Goal: Task Accomplishment & Management: Complete application form

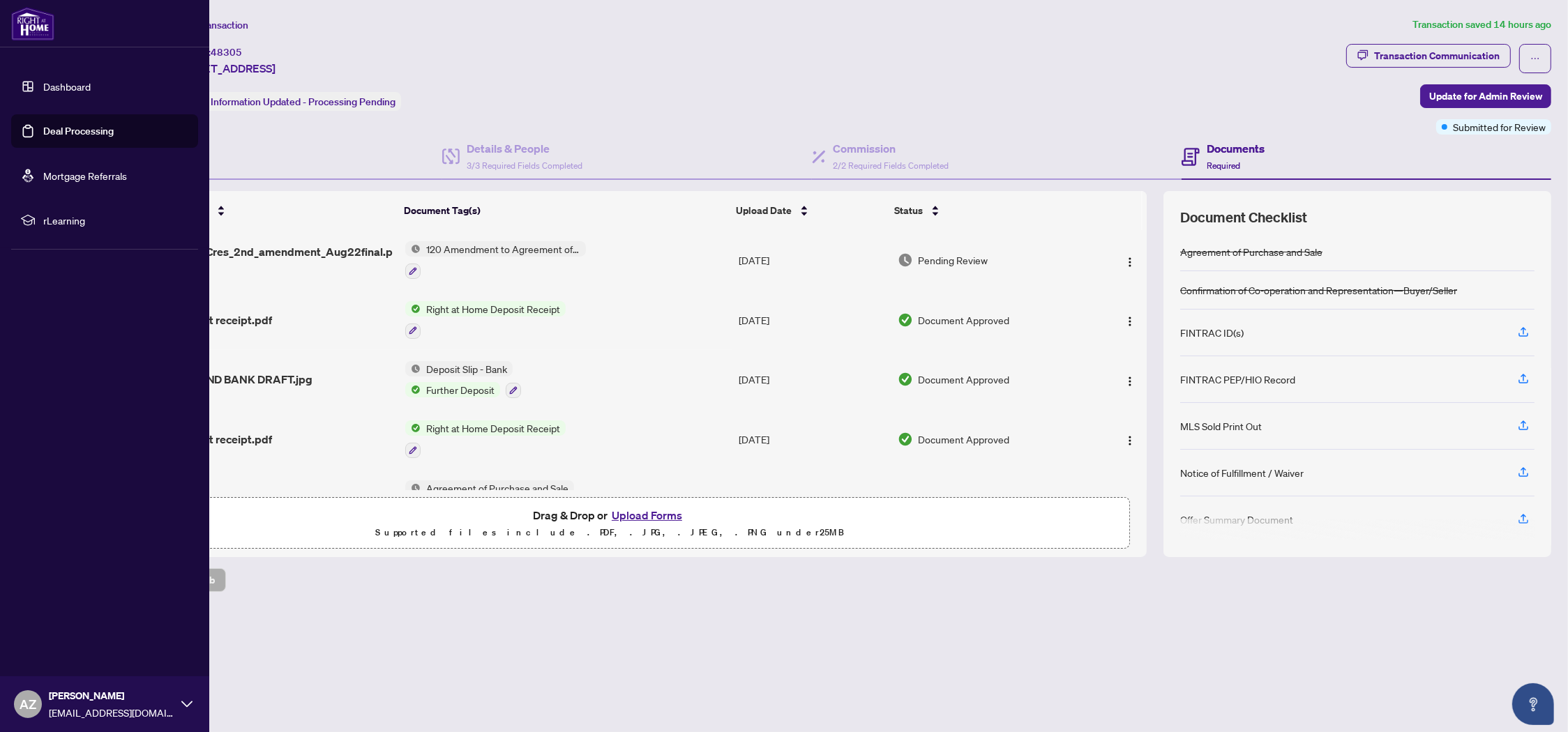
click at [66, 86] on link "Dashboard" at bounding box center [66, 87] width 47 height 13
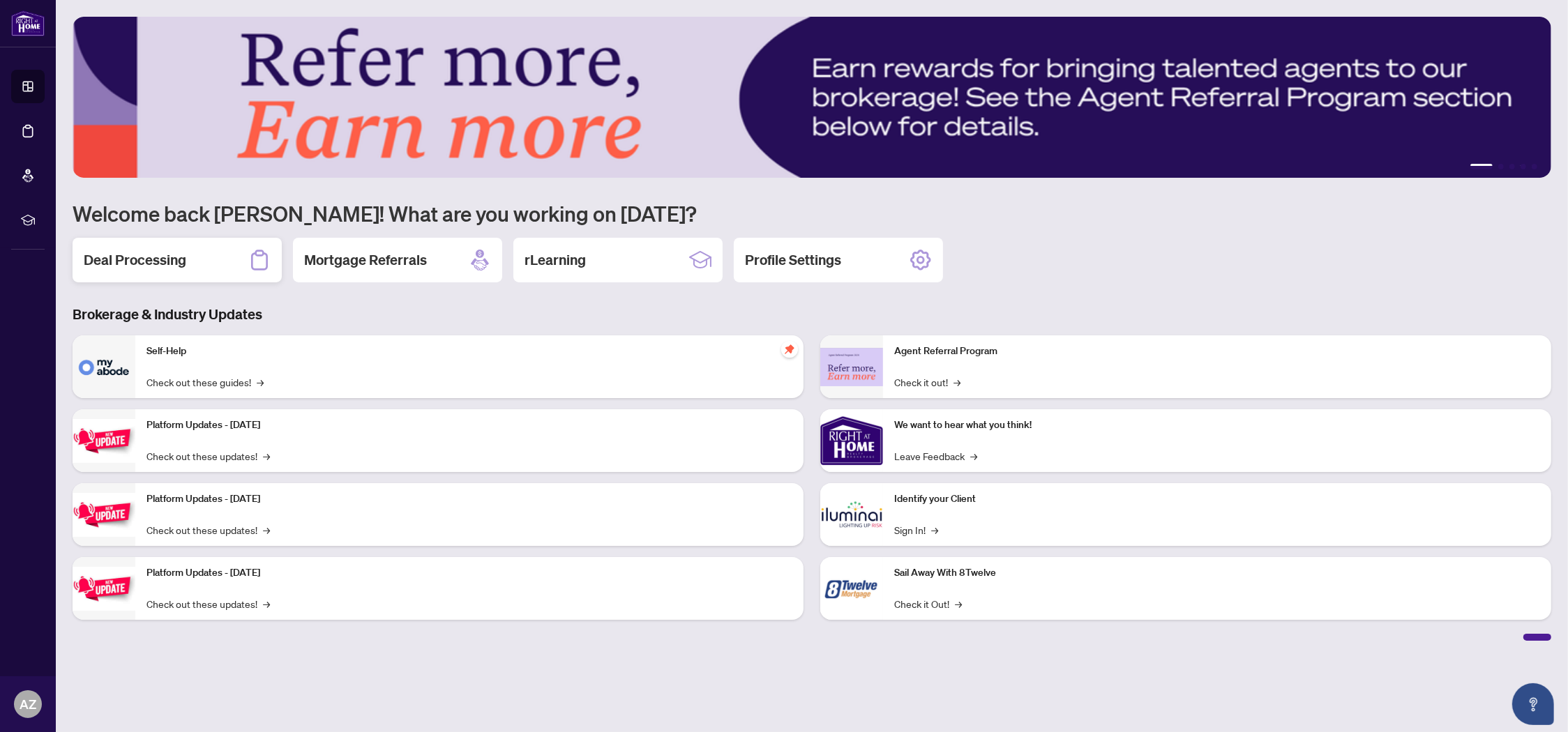
click at [152, 261] on h2 "Deal Processing" at bounding box center [135, 260] width 103 height 20
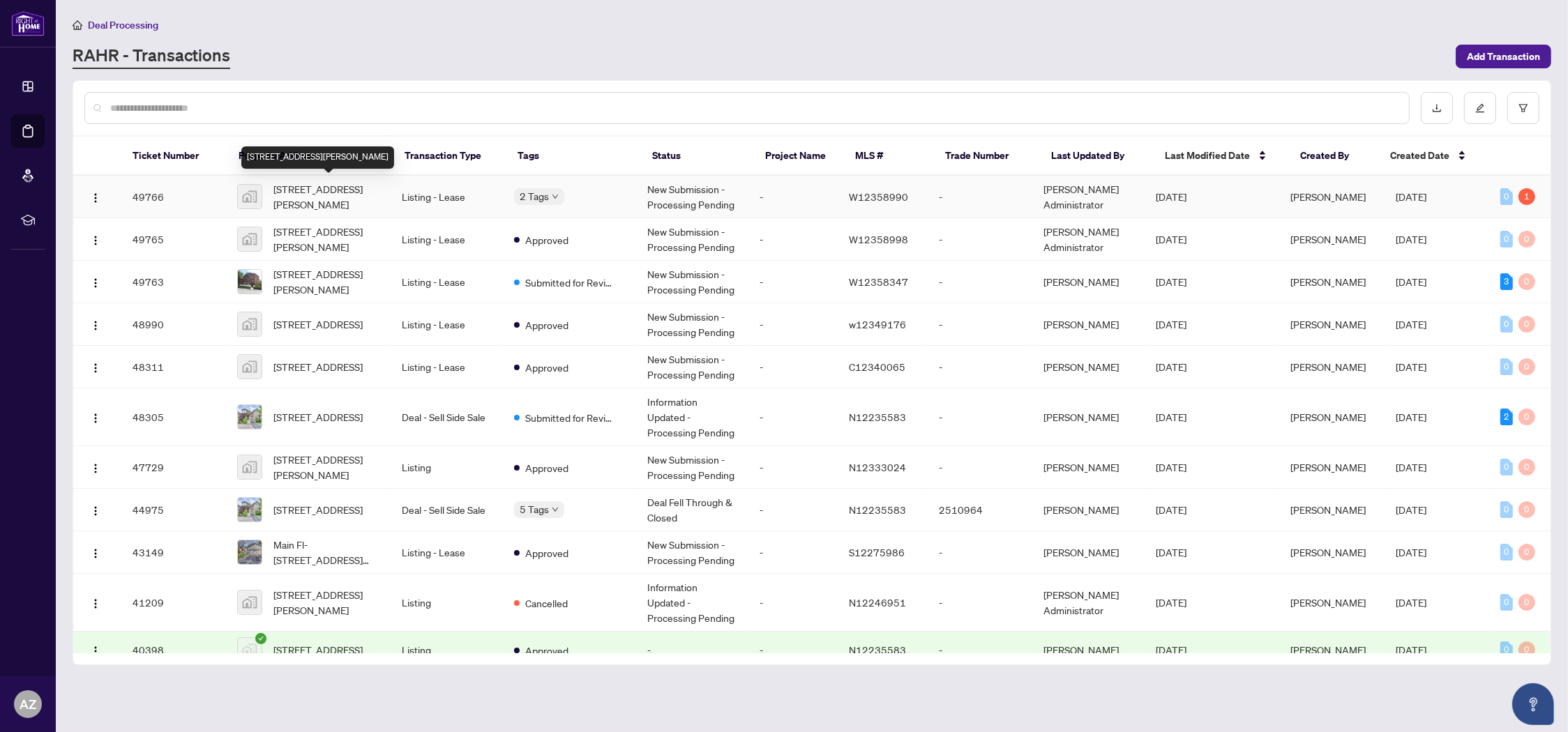
click at [312, 199] on span "[STREET_ADDRESS][PERSON_NAME]" at bounding box center [326, 197] width 106 height 31
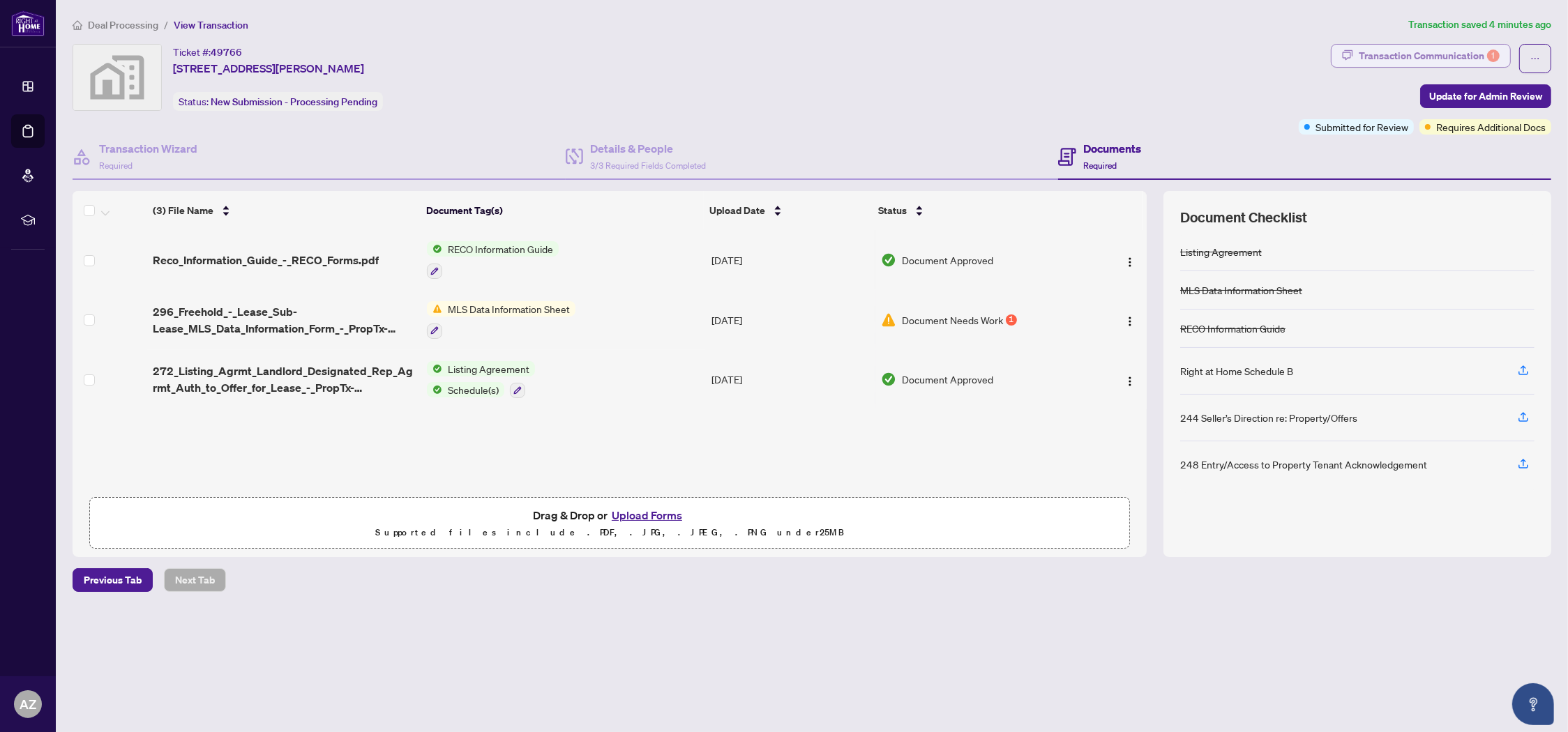
click at [1410, 51] on div "Transaction Communication 1" at bounding box center [1429, 56] width 141 height 23
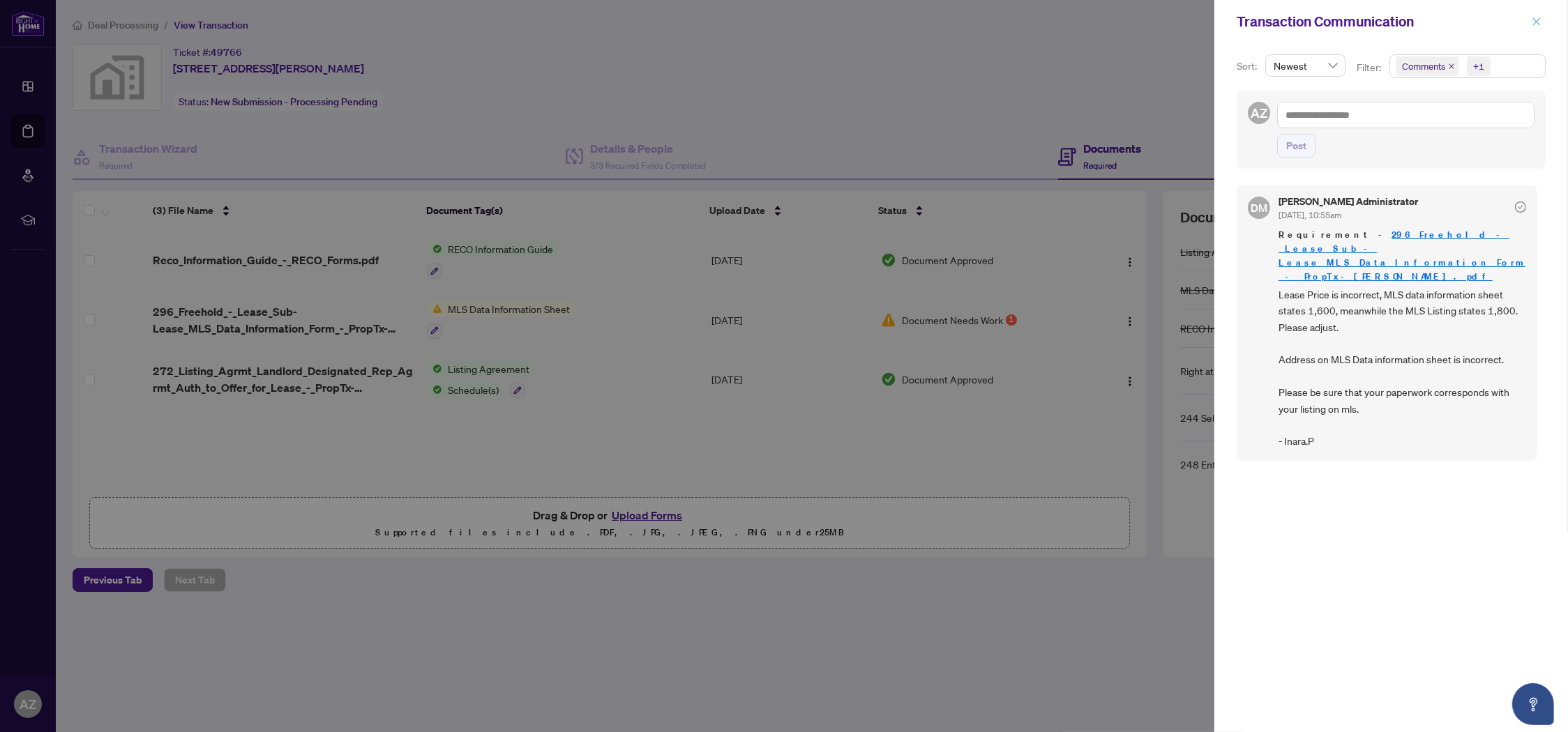
click at [1537, 17] on icon "close" at bounding box center [1537, 22] width 10 height 10
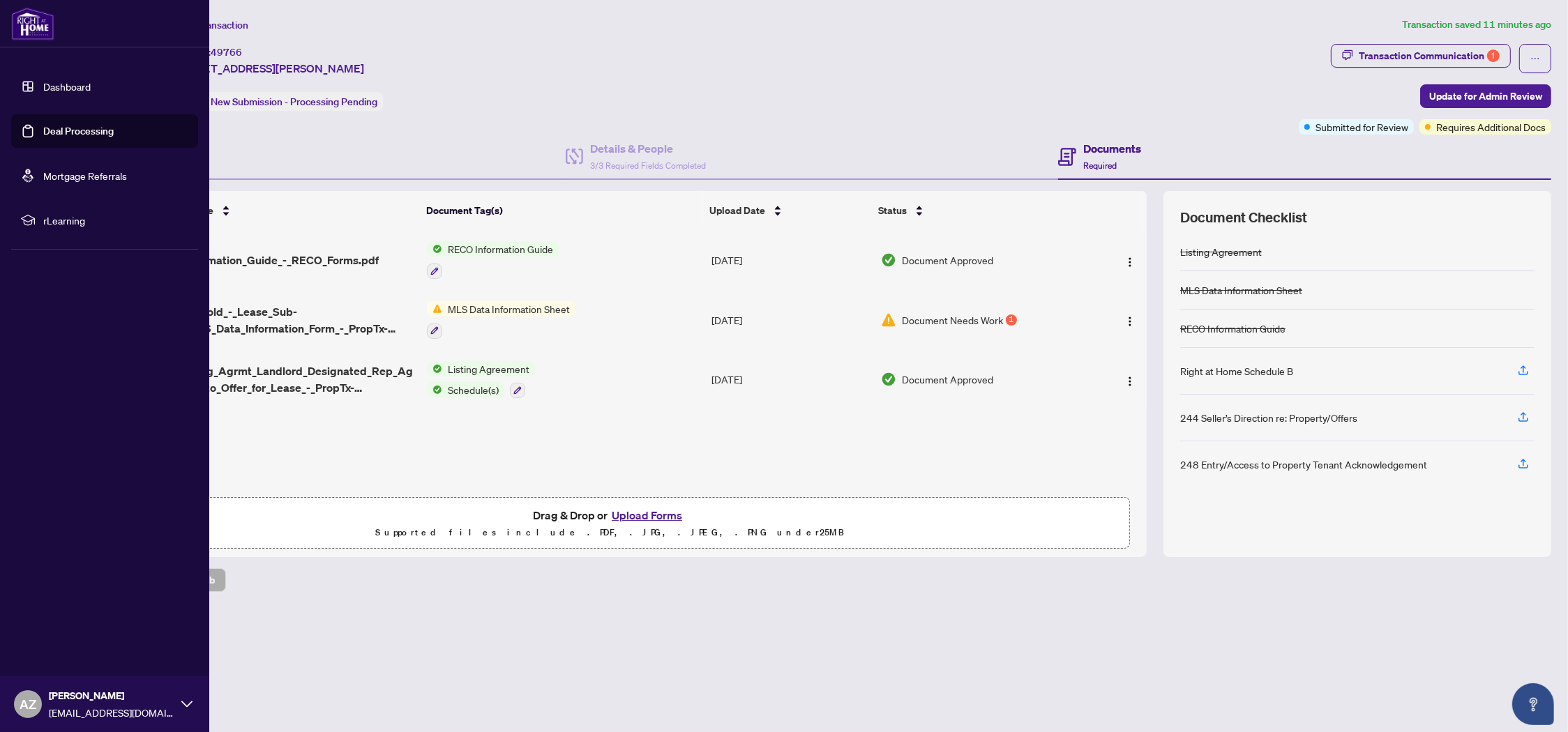
click at [66, 85] on link "Dashboard" at bounding box center [66, 87] width 47 height 13
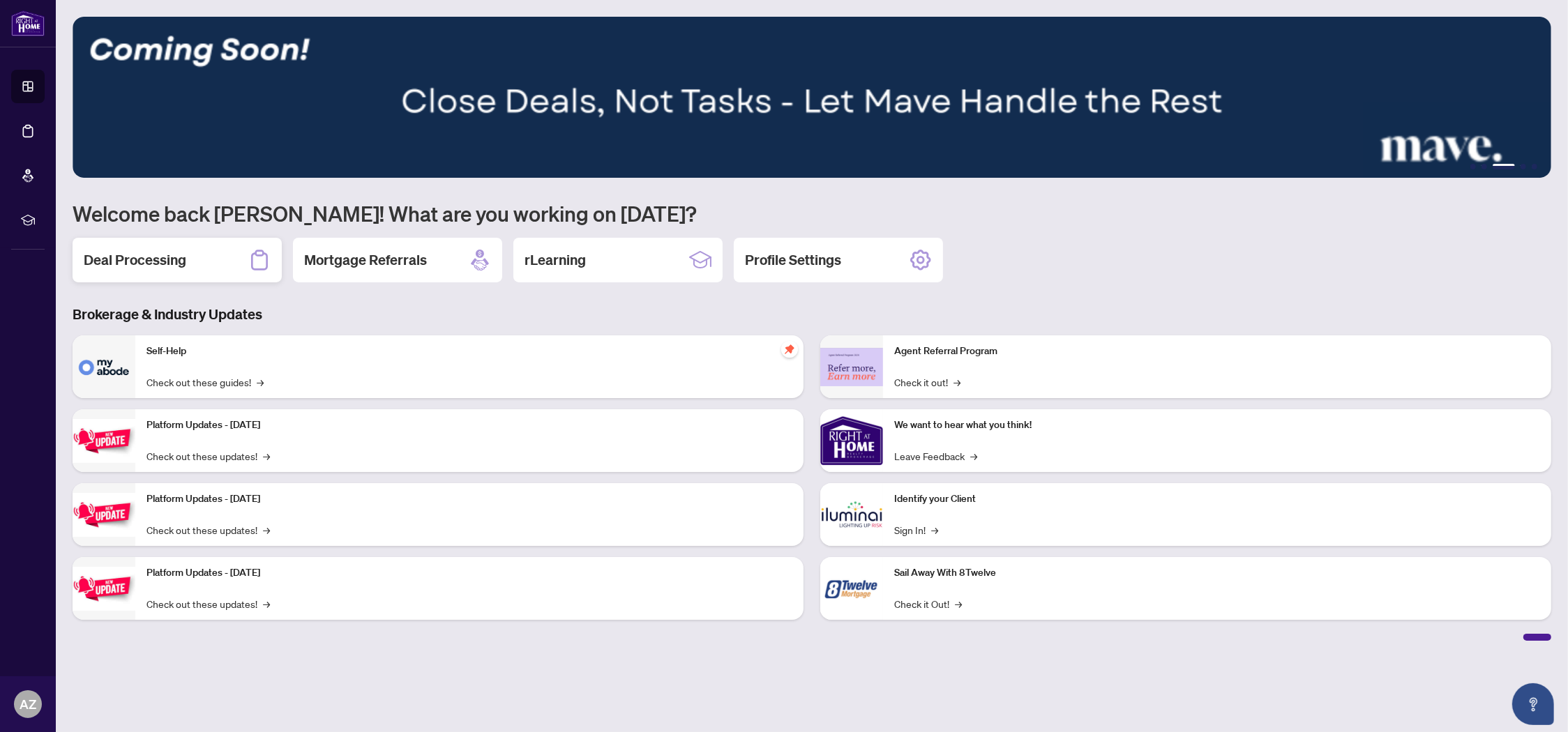
click at [167, 263] on h2 "Deal Processing" at bounding box center [135, 260] width 103 height 20
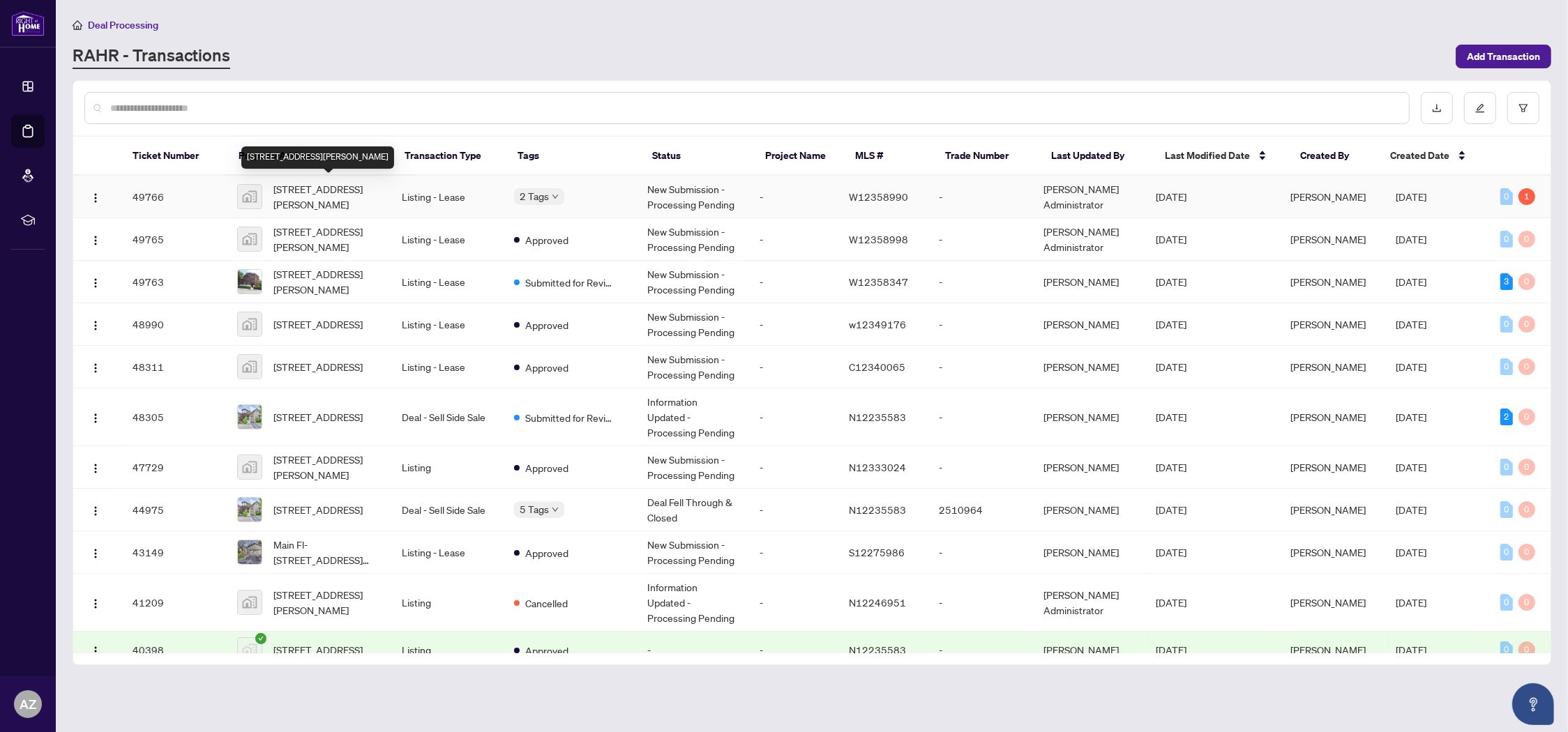
click at [309, 187] on span "[STREET_ADDRESS][PERSON_NAME]" at bounding box center [326, 197] width 106 height 31
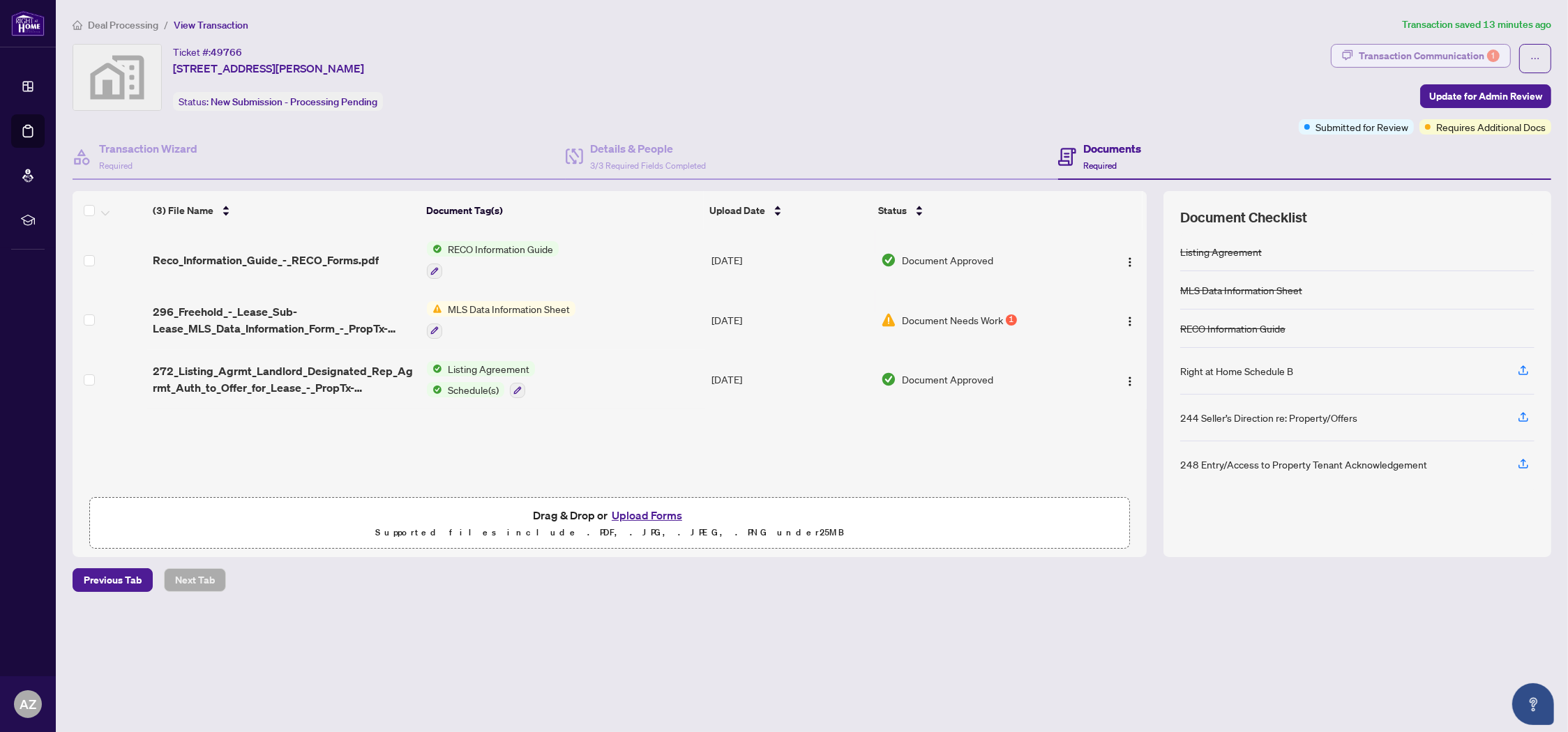
click at [1412, 50] on div "Transaction Communication 1" at bounding box center [1429, 56] width 141 height 23
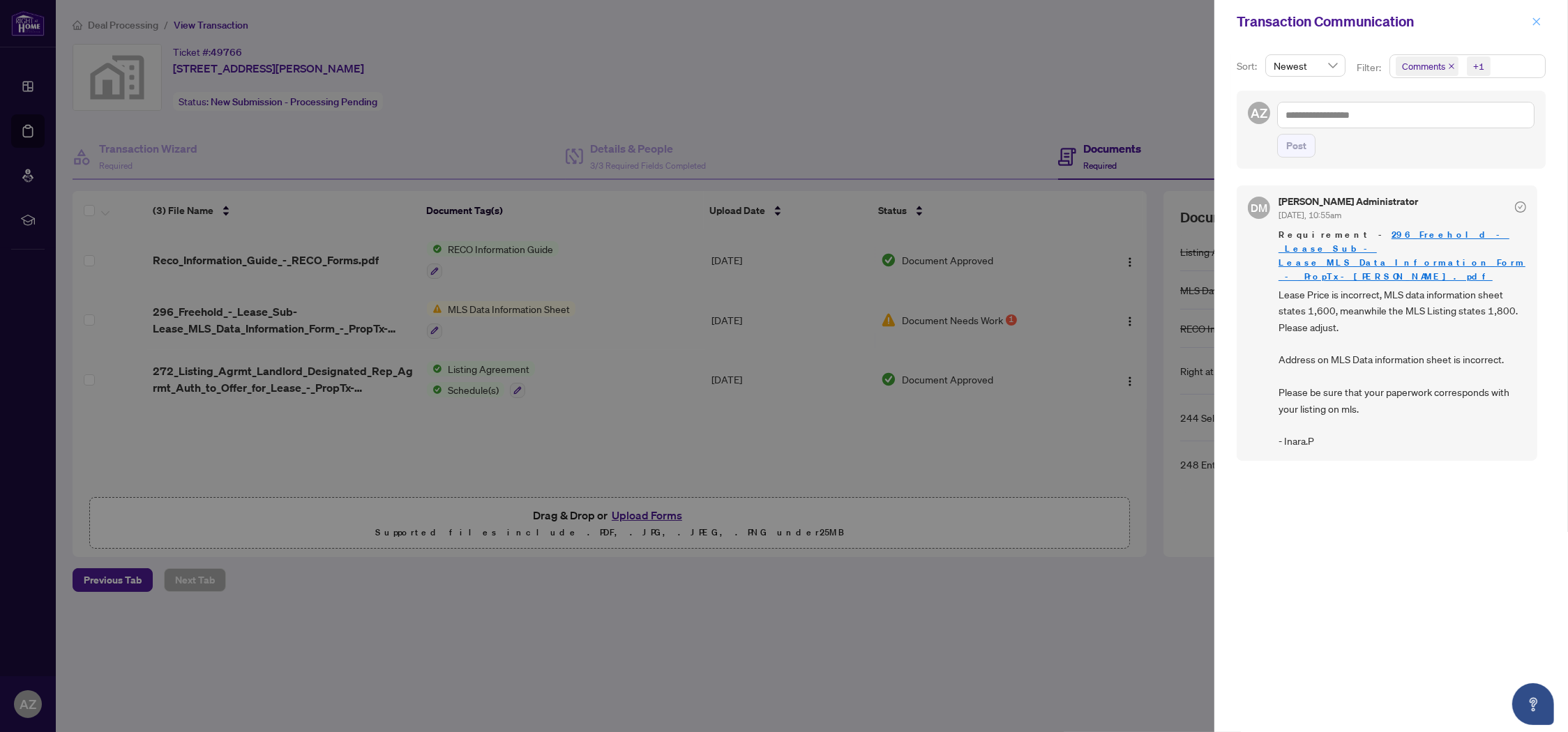
click at [1536, 21] on icon "close" at bounding box center [1537, 22] width 10 height 10
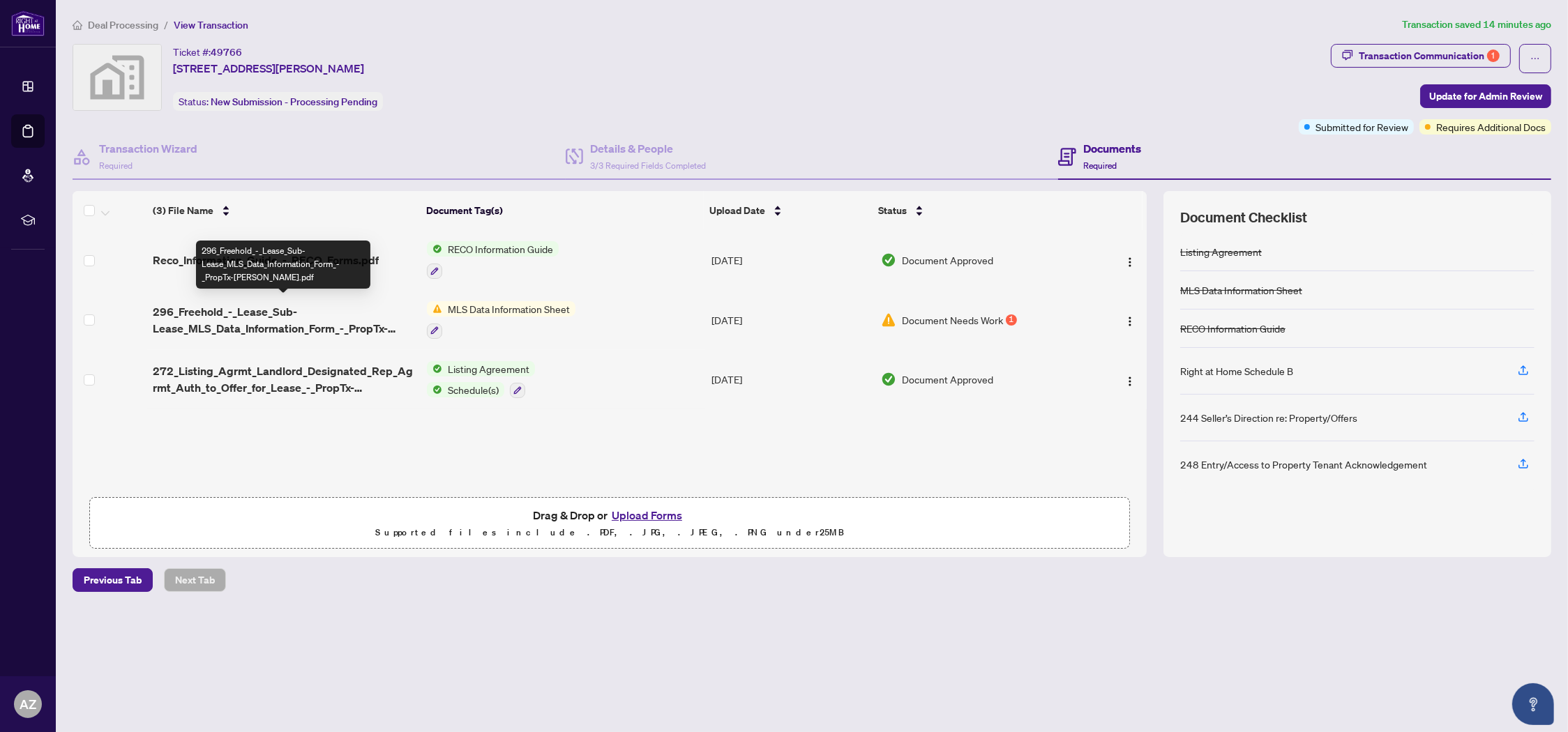
click at [244, 315] on span "296_Freehold_-_Lease_Sub-Lease_MLS_Data_Information_Form_-_PropTx-[PERSON_NAME]…" at bounding box center [284, 321] width 263 height 34
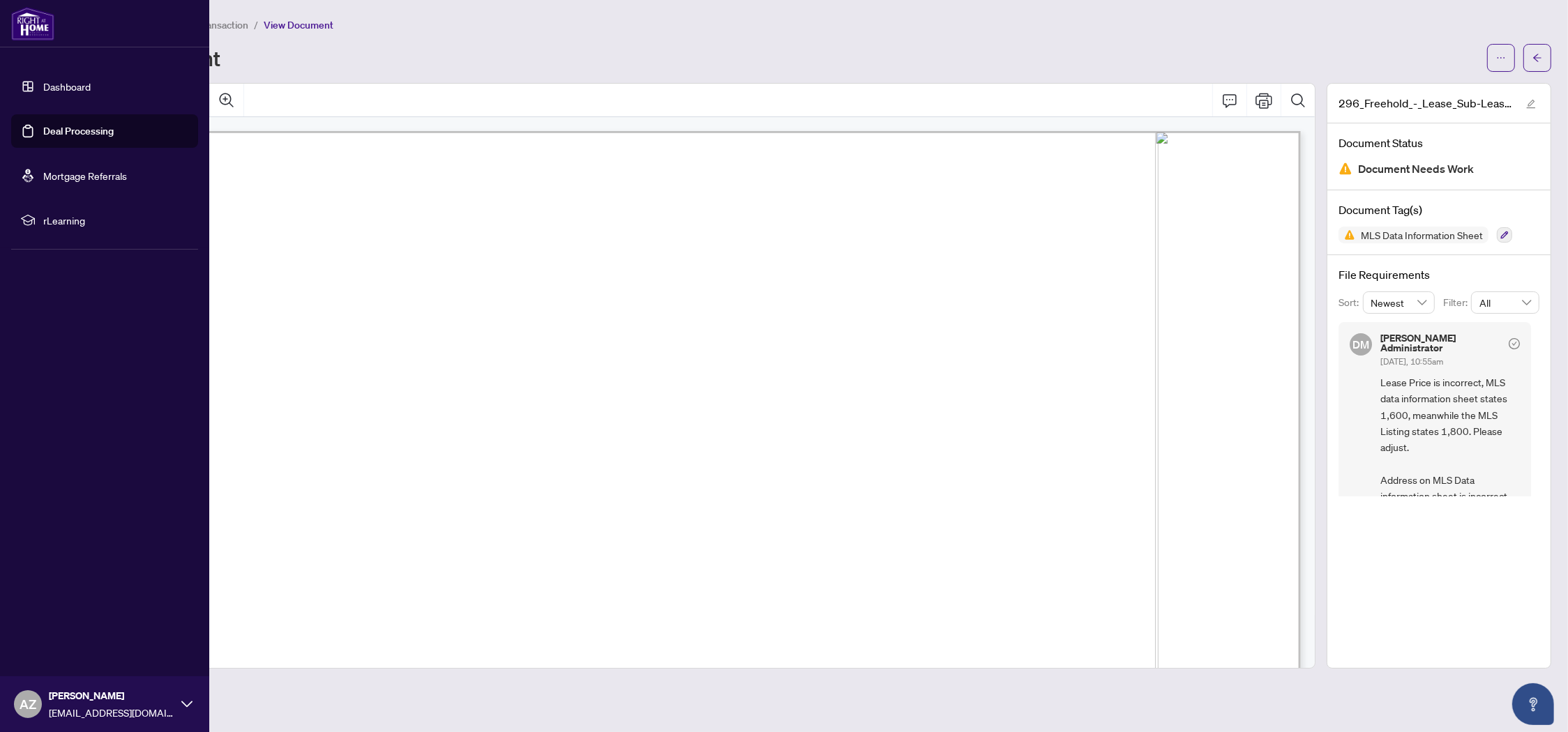
click at [57, 86] on link "Dashboard" at bounding box center [66, 87] width 47 height 13
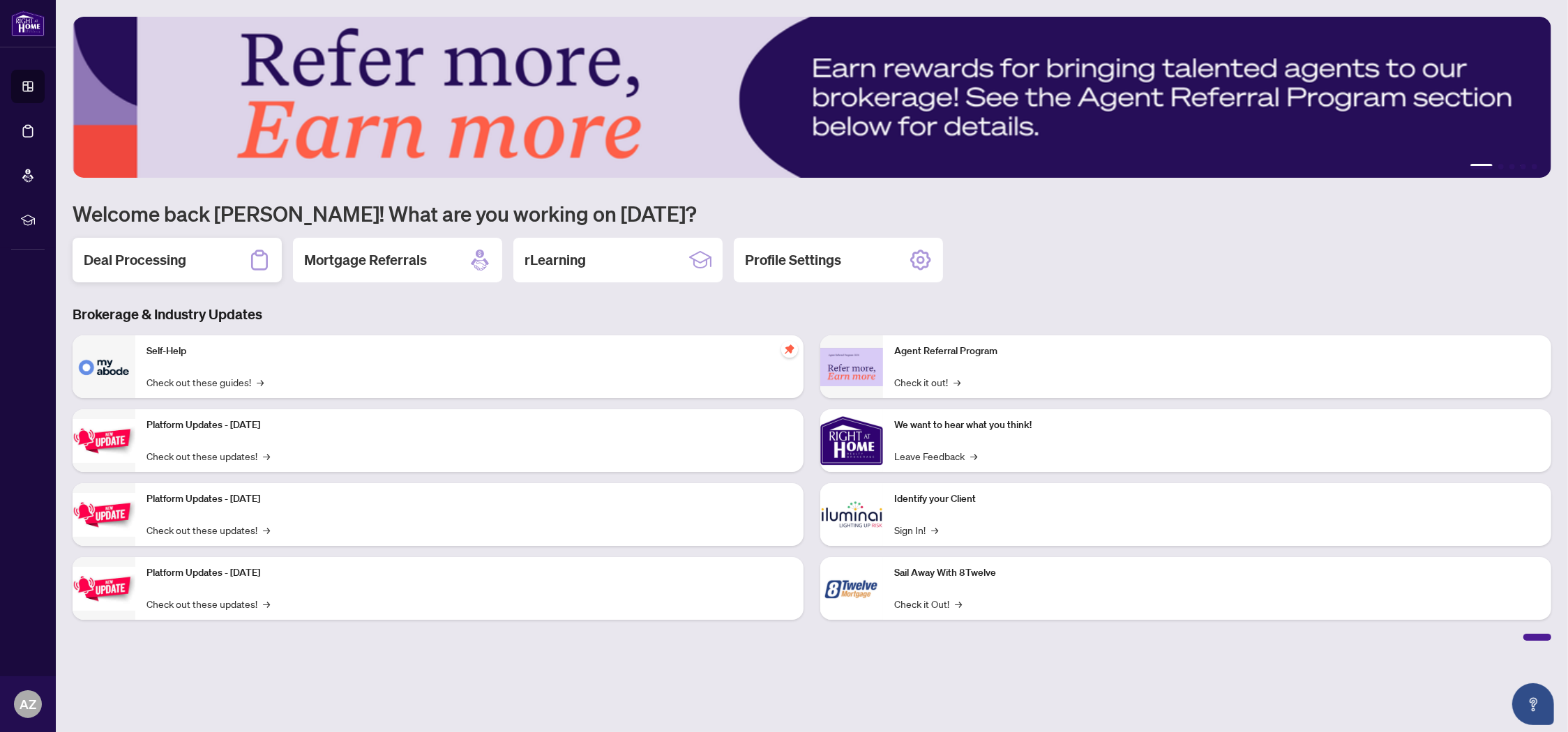
click at [173, 266] on h2 "Deal Processing" at bounding box center [135, 260] width 103 height 20
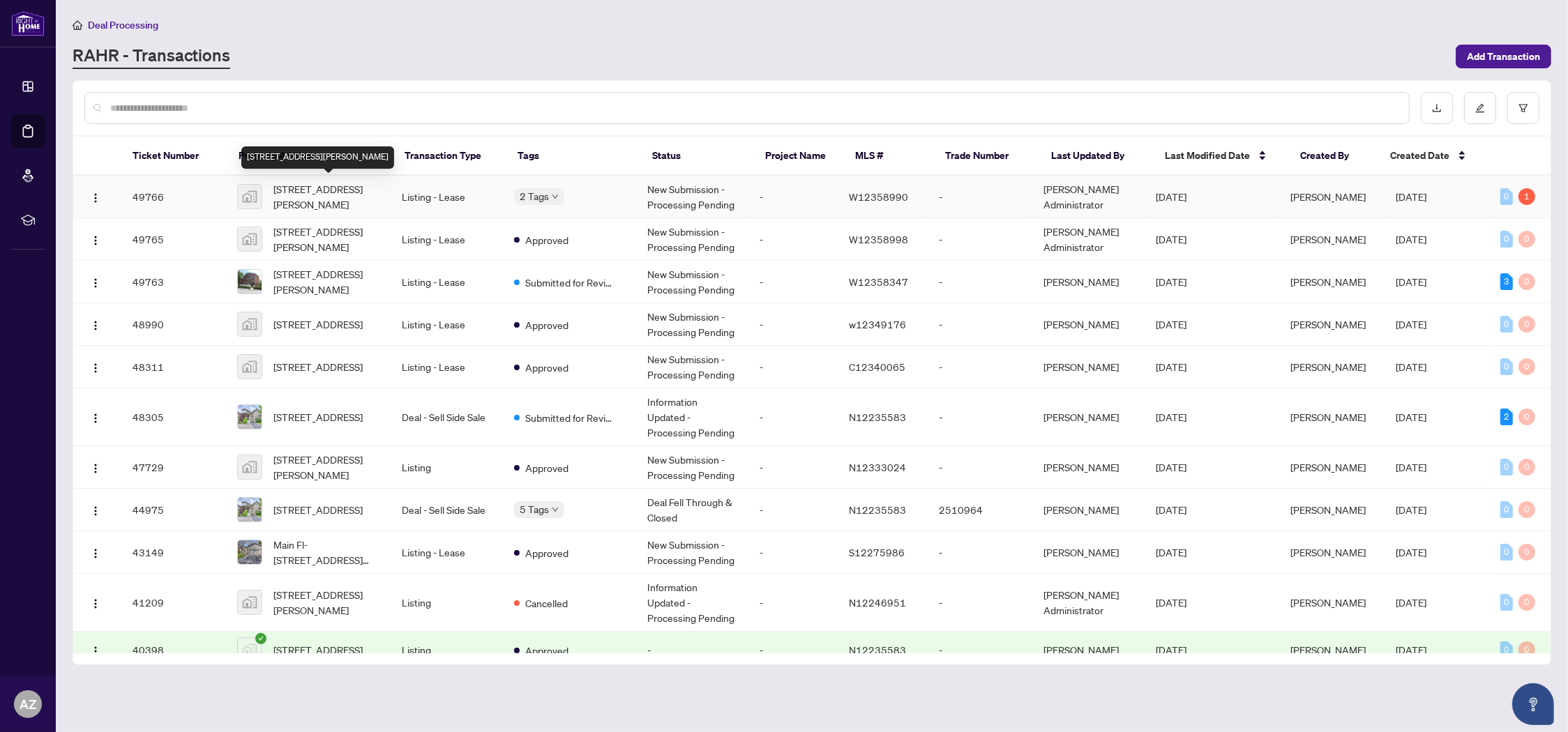
click at [331, 196] on span "[STREET_ADDRESS][PERSON_NAME]" at bounding box center [326, 197] width 106 height 31
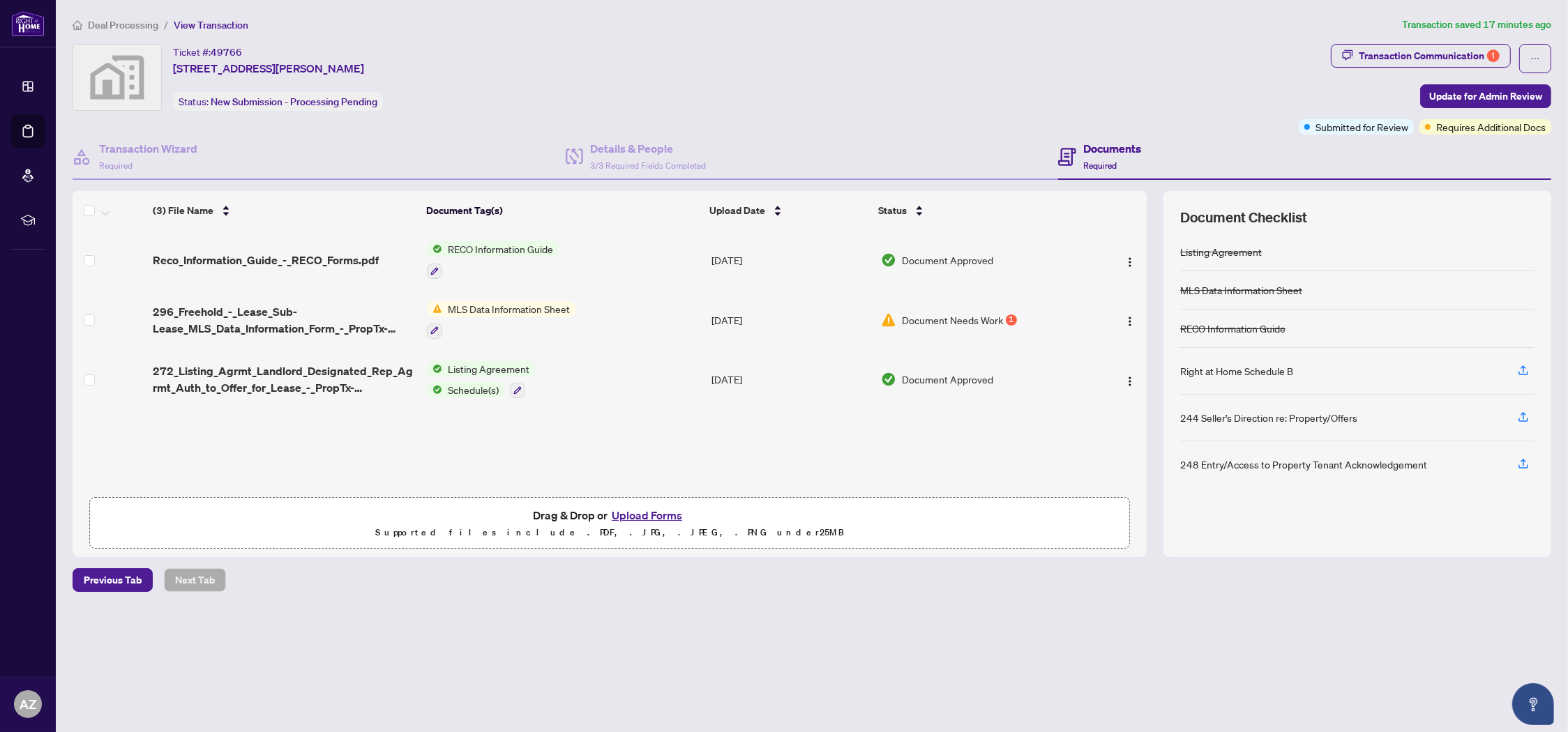
click at [641, 513] on button "Upload Forms" at bounding box center [647, 516] width 79 height 18
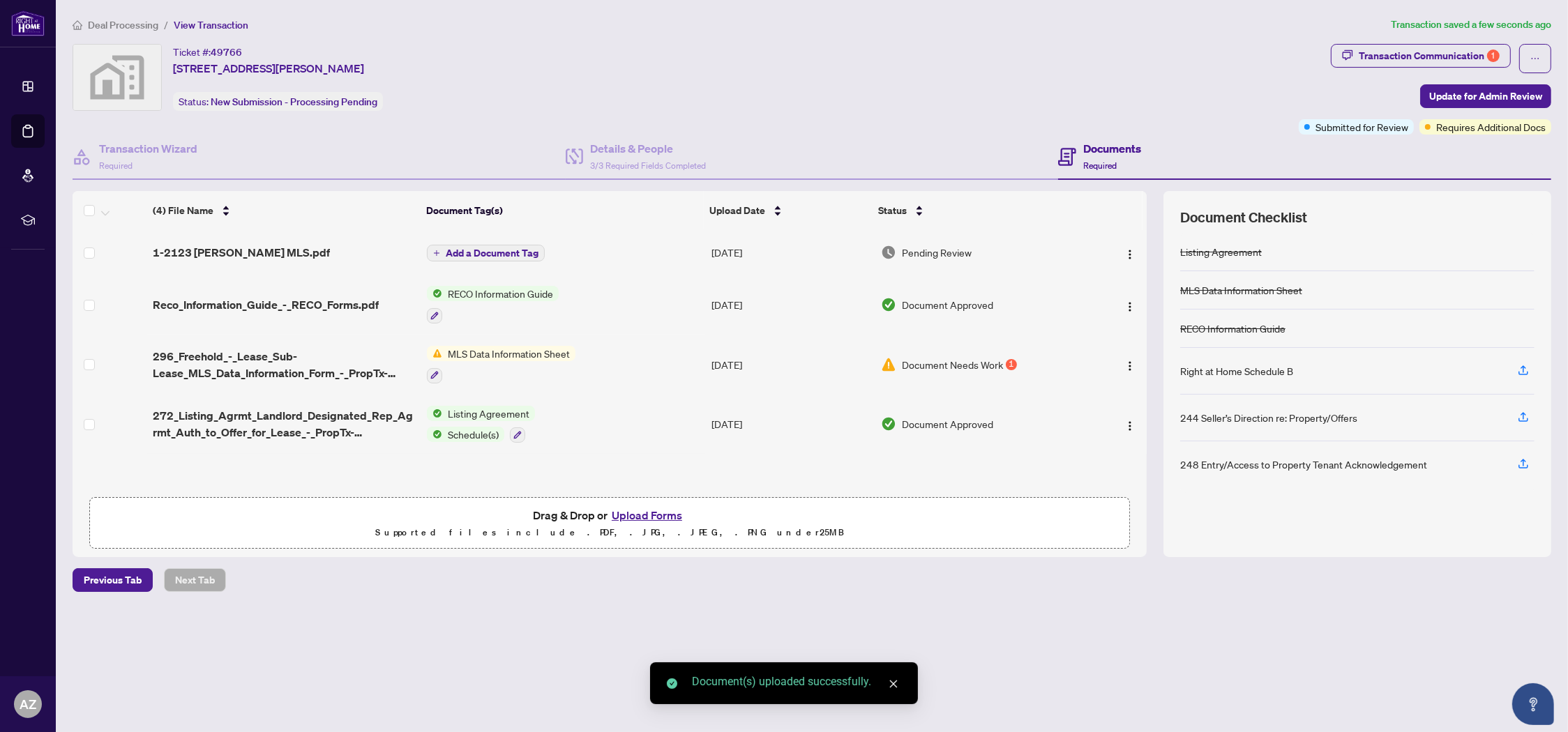
click at [481, 248] on span "Add a Document Tag" at bounding box center [492, 253] width 93 height 10
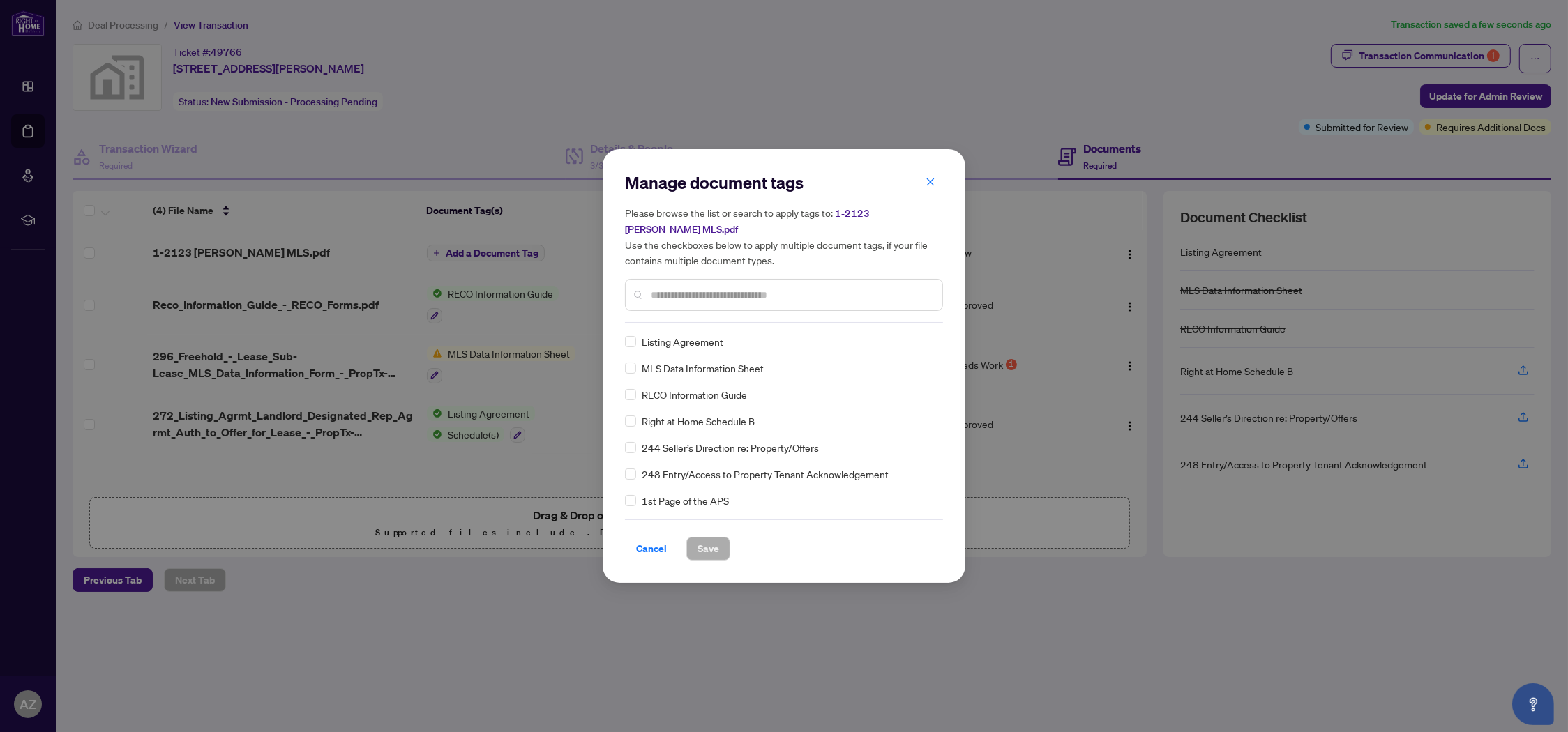
click at [661, 294] on input "text" at bounding box center [791, 295] width 280 height 15
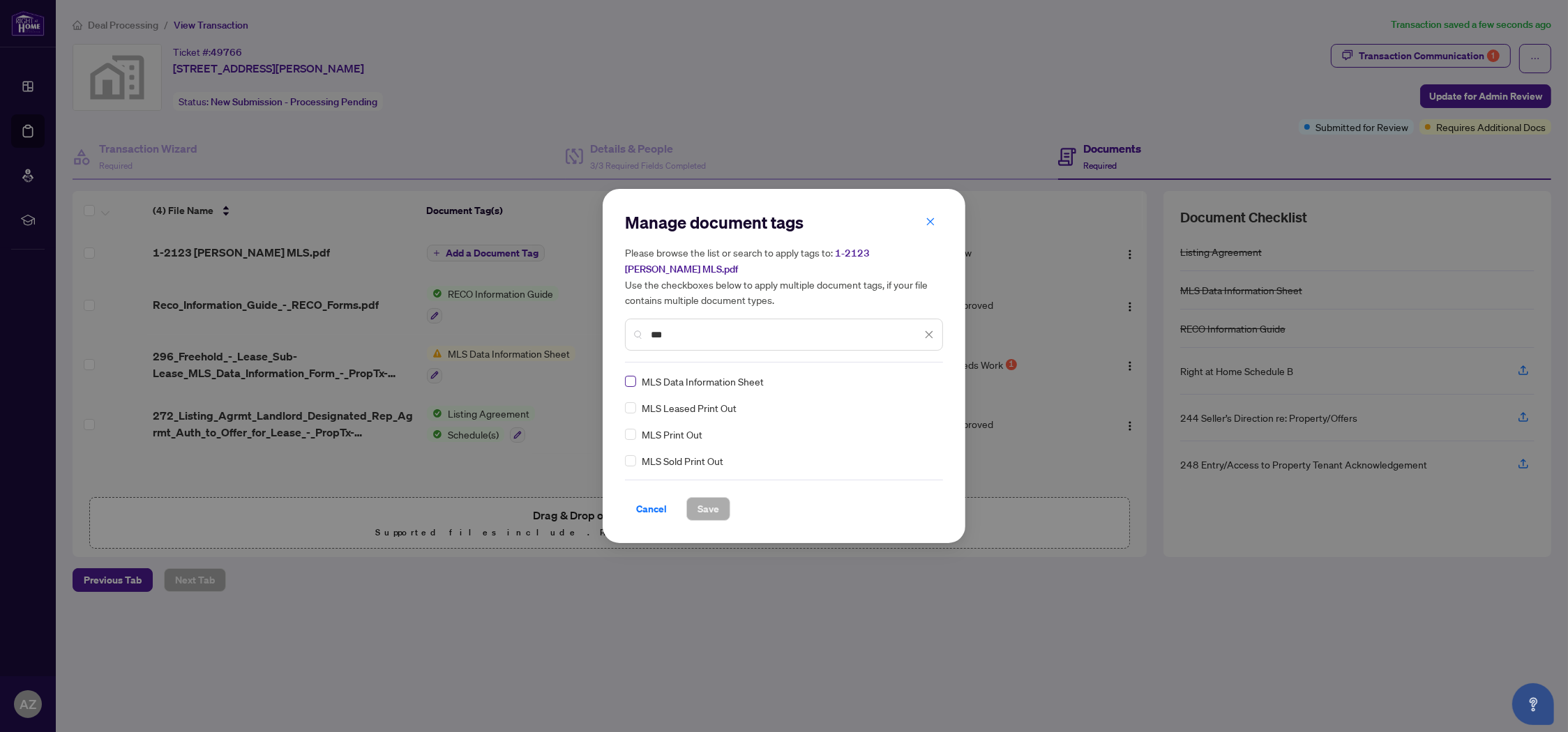
type input "***"
click at [705, 510] on span "Save" at bounding box center [708, 509] width 22 height 23
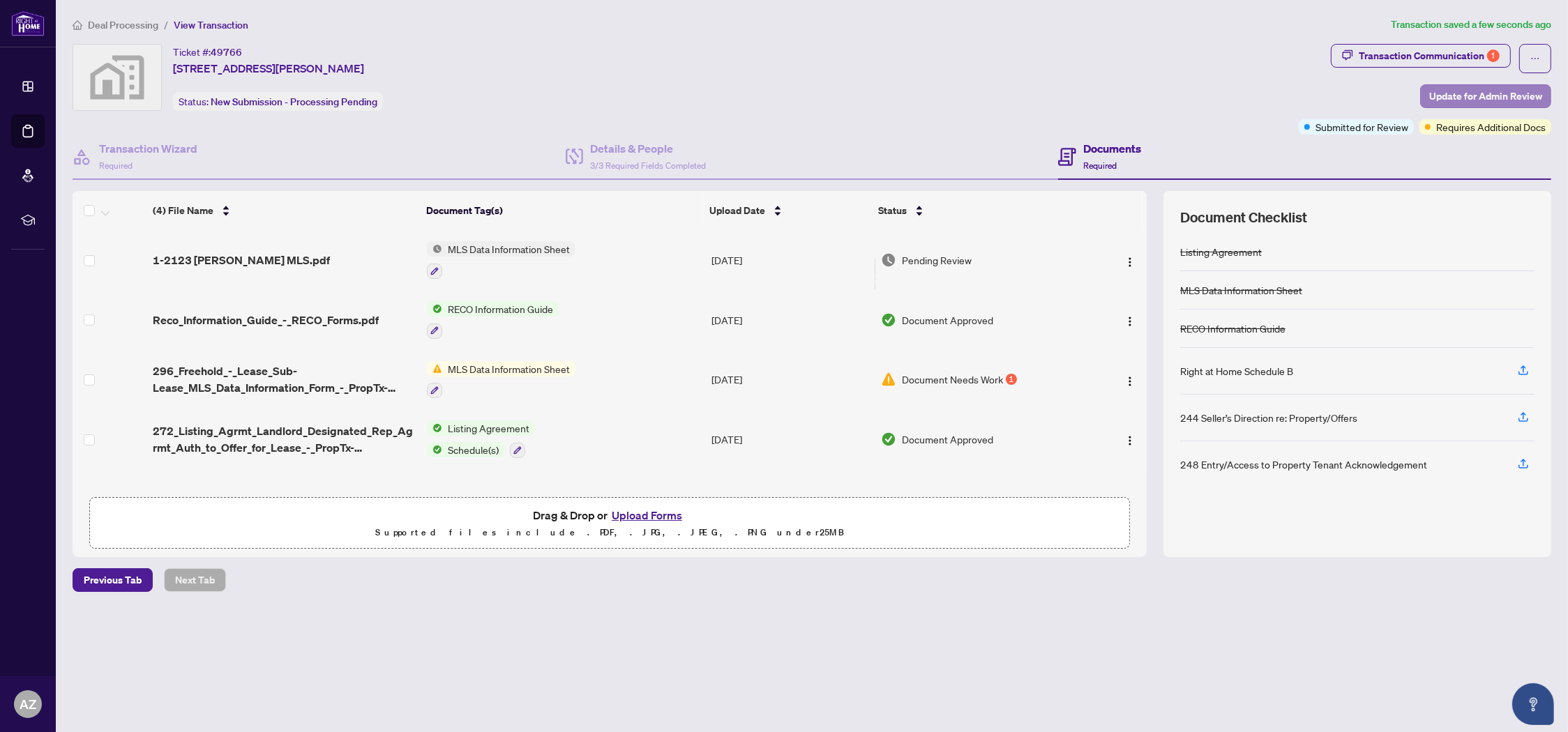
click at [1481, 92] on span "Update for Admin Review" at bounding box center [1486, 97] width 113 height 23
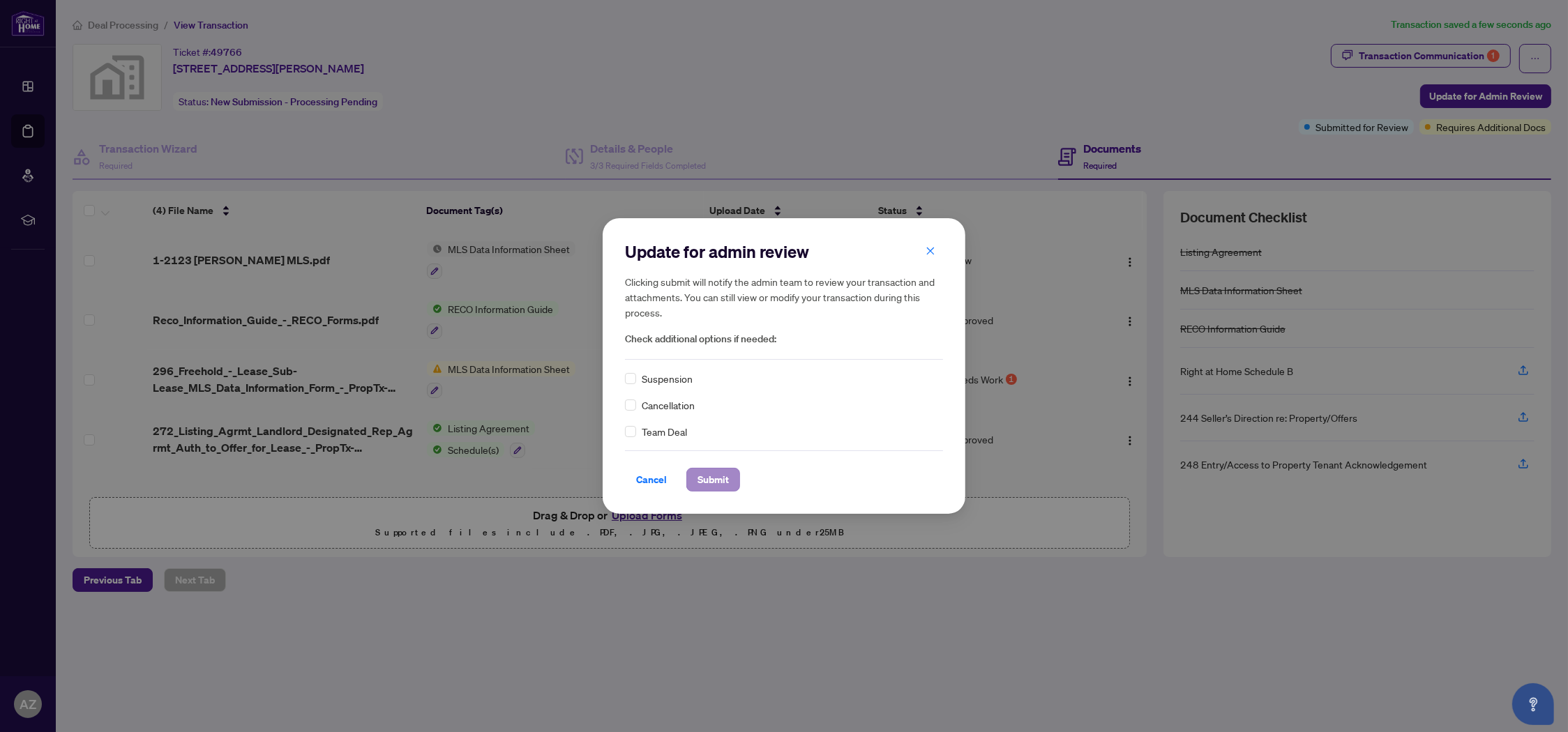
click at [713, 472] on span "Submit" at bounding box center [713, 480] width 32 height 23
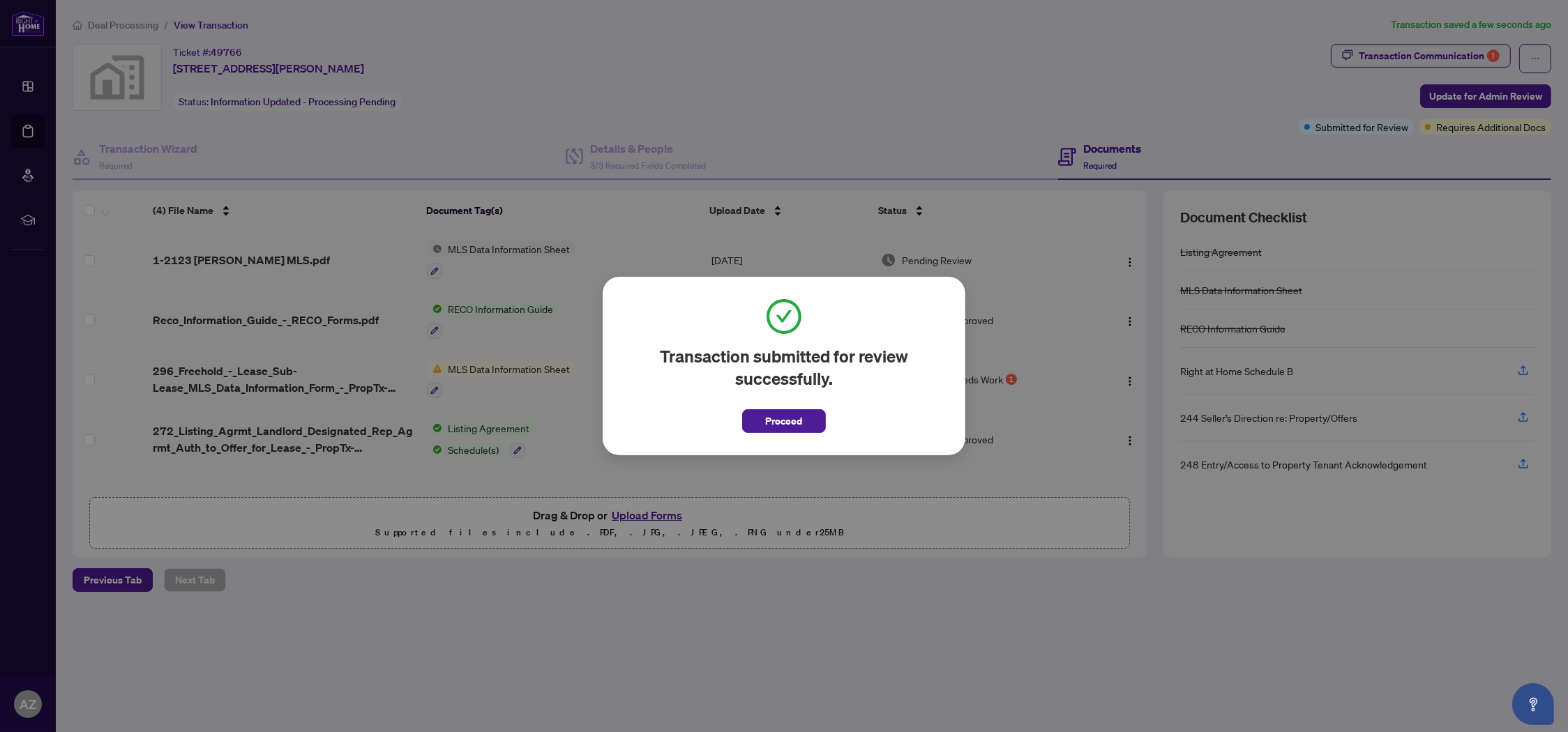
click at [785, 426] on span "Proceed" at bounding box center [784, 421] width 37 height 23
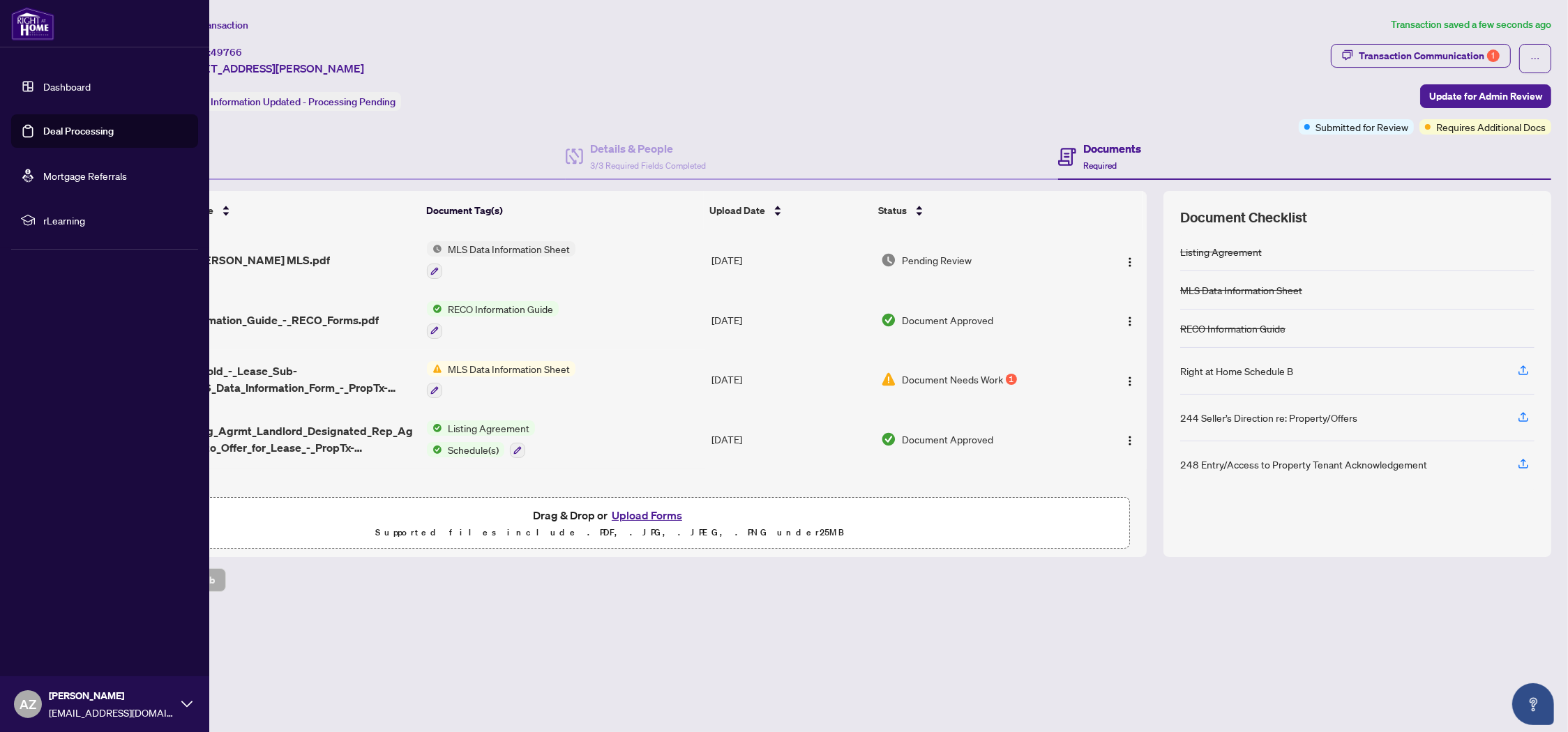
click at [76, 89] on link "Dashboard" at bounding box center [66, 87] width 47 height 13
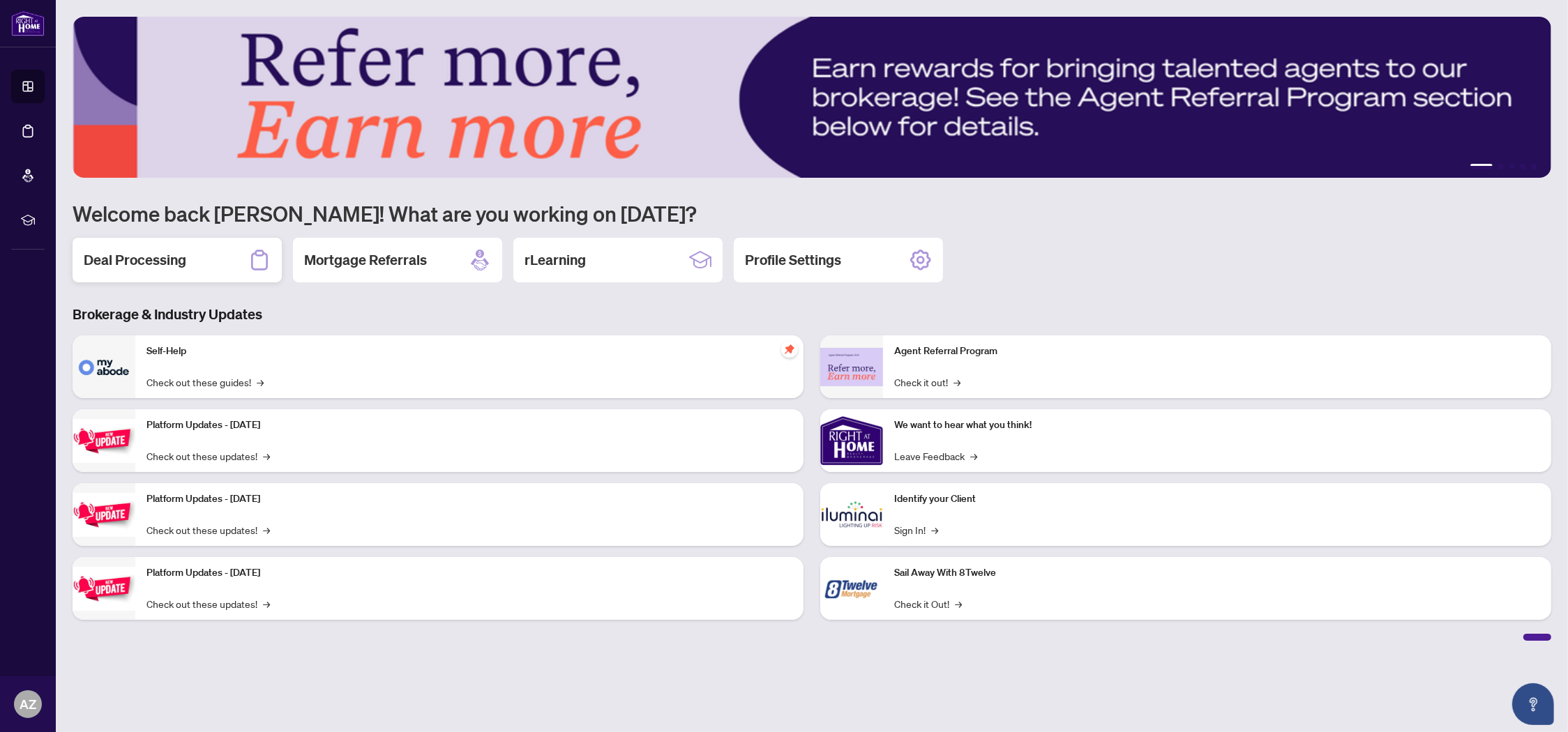
click at [197, 256] on div "Deal Processing" at bounding box center [177, 260] width 209 height 44
